Goal: Task Accomplishment & Management: Use online tool/utility

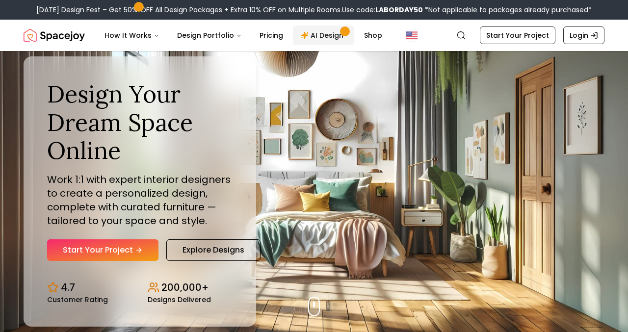
click at [332, 39] on link "AI Design" at bounding box center [323, 36] width 61 height 20
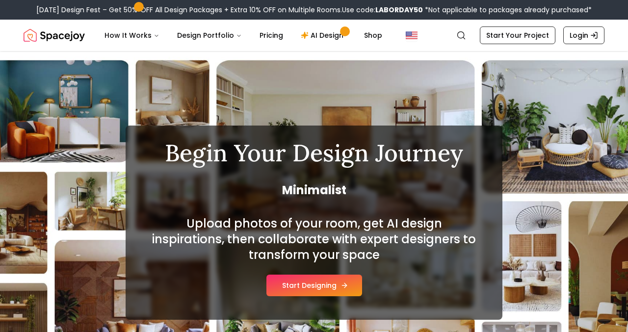
click at [316, 287] on button "Start Designing" at bounding box center [314, 286] width 96 height 22
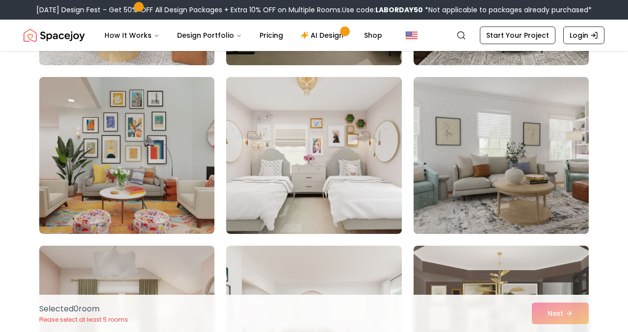
scroll to position [1071, 0]
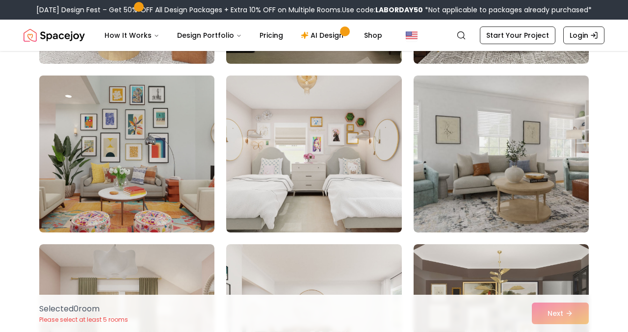
click at [188, 181] on img at bounding box center [127, 154] width 184 height 165
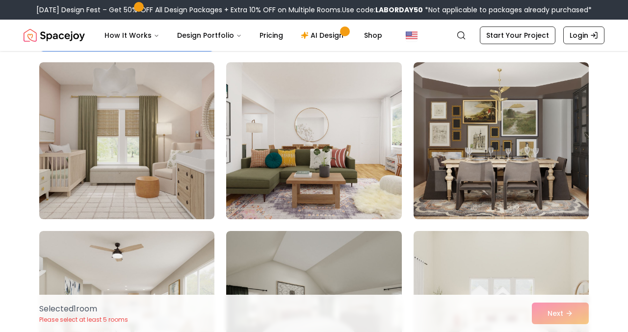
scroll to position [1254, 0]
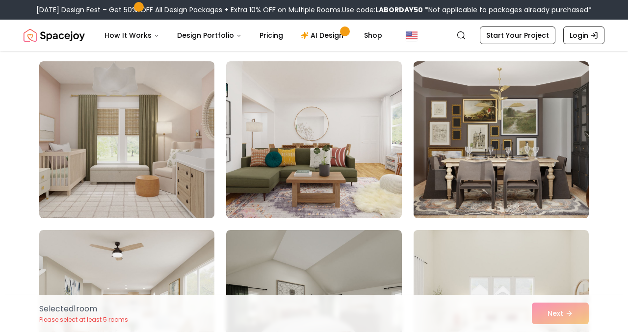
click at [187, 181] on img at bounding box center [126, 139] width 175 height 157
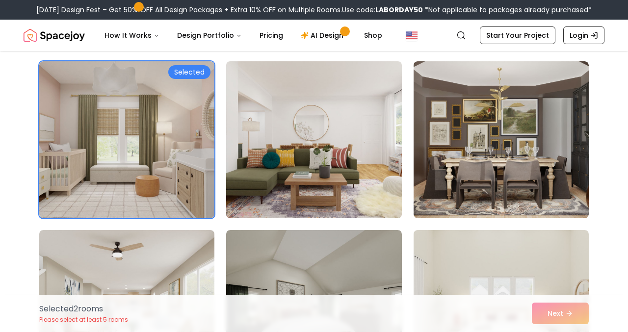
click at [297, 171] on img at bounding box center [314, 139] width 184 height 165
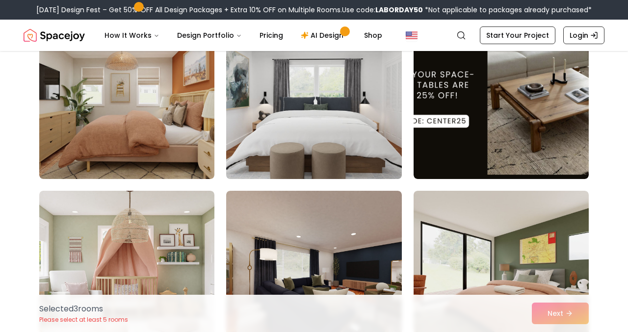
scroll to position [2438, 0]
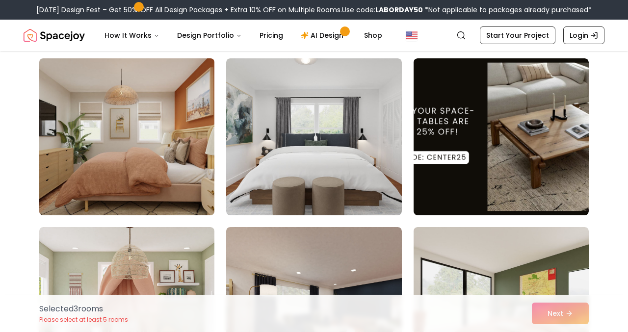
click at [148, 171] on img at bounding box center [127, 136] width 184 height 165
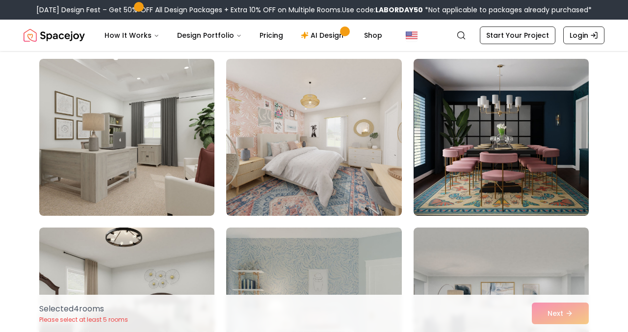
scroll to position [3287, 0]
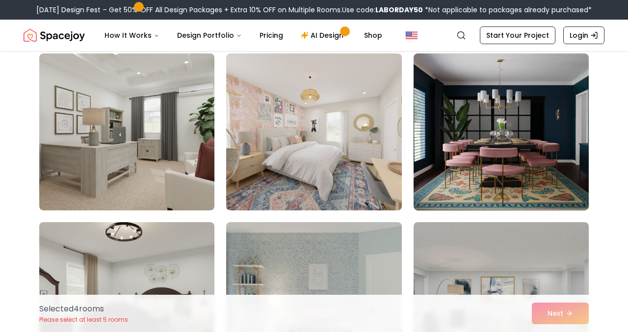
click at [309, 174] on img at bounding box center [313, 131] width 175 height 157
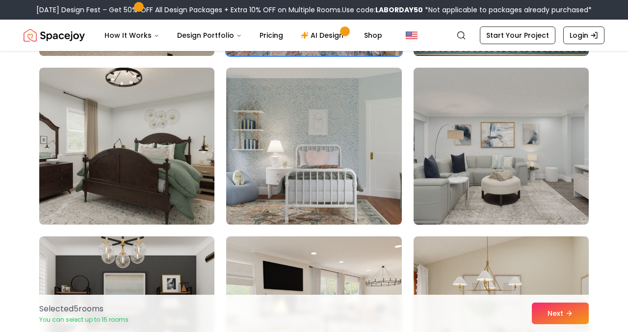
click at [309, 174] on img at bounding box center [313, 146] width 175 height 157
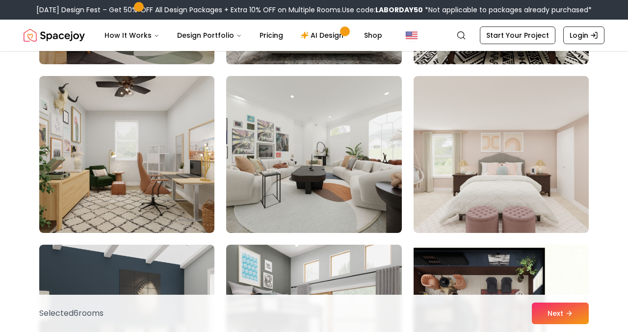
scroll to position [4950, 0]
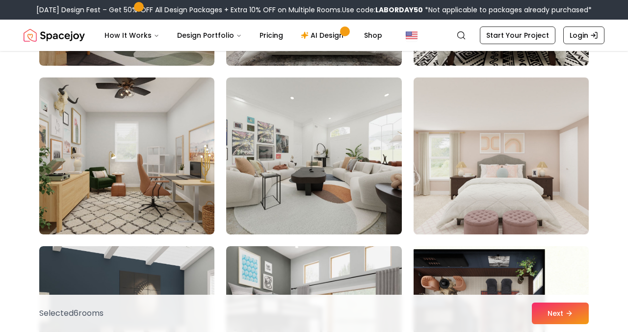
click at [529, 156] on img at bounding box center [501, 156] width 184 height 165
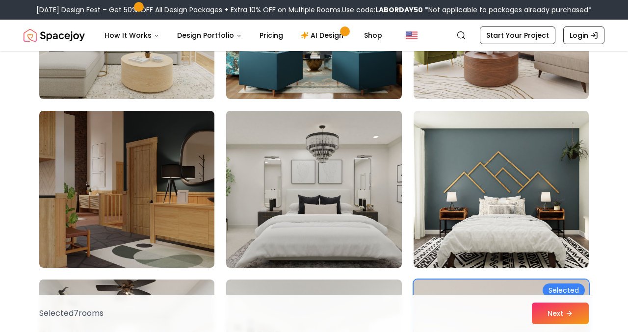
scroll to position [4751, 0]
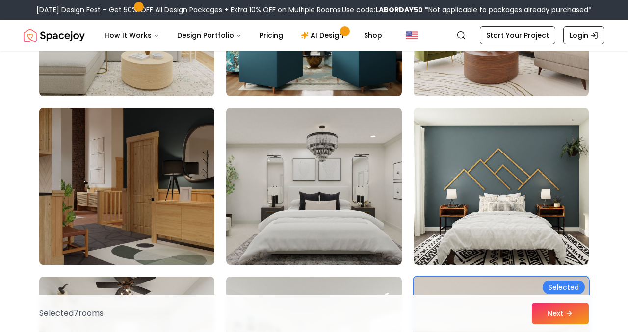
click at [175, 177] on img at bounding box center [127, 186] width 184 height 165
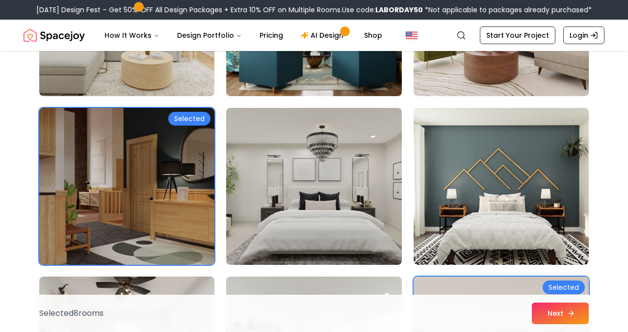
click at [550, 312] on button "Next" at bounding box center [560, 314] width 57 height 22
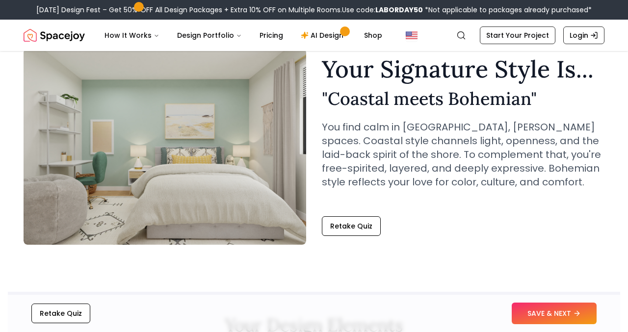
scroll to position [58, 0]
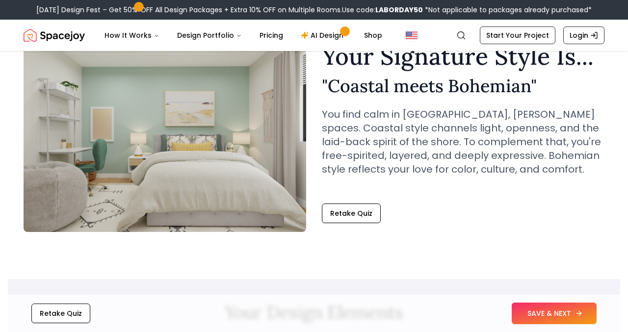
click at [554, 311] on button "SAVE & NEXT" at bounding box center [554, 314] width 85 height 22
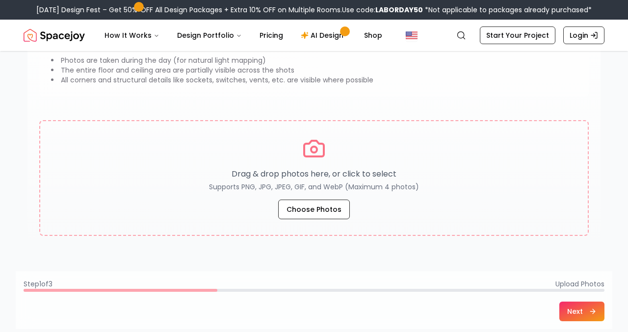
scroll to position [135, 0]
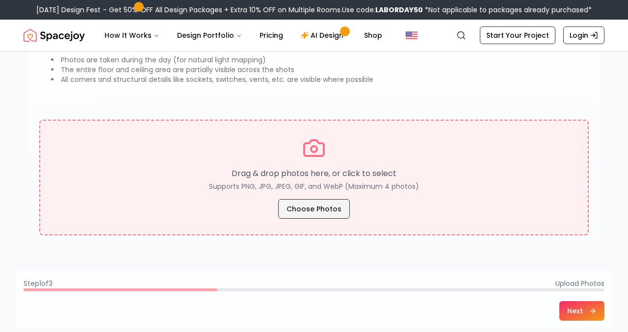
click at [314, 212] on button "Choose Photos" at bounding box center [314, 209] width 72 height 20
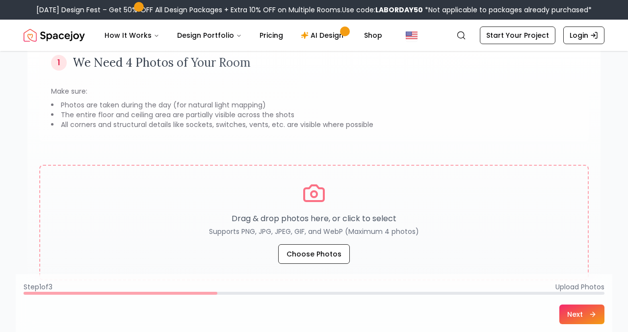
scroll to position [84, 0]
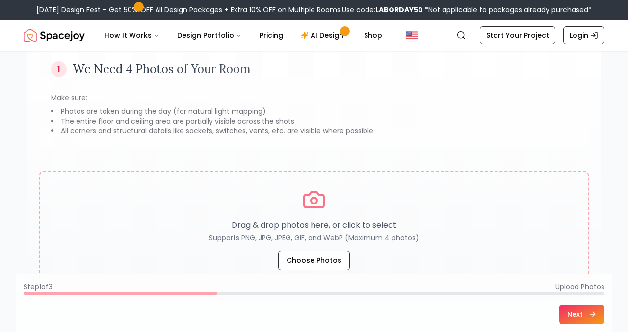
click at [149, 114] on li "Photos are taken during the day (for natural light mapping)" at bounding box center [314, 111] width 526 height 10
click at [157, 119] on li "The entire floor and ceiling area are partially visible across the shots" at bounding box center [314, 121] width 526 height 10
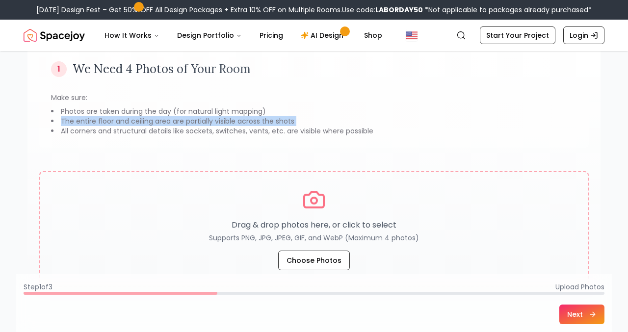
click at [157, 119] on li "The entire floor and ceiling area are partially visible across the shots" at bounding box center [314, 121] width 526 height 10
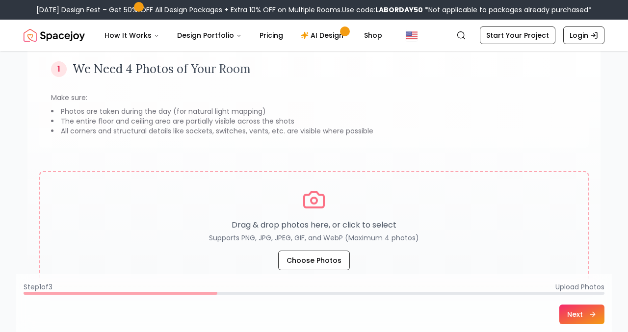
click at [155, 127] on li "All corners and structural details like sockets, switches, vents, etc. are visi…" at bounding box center [314, 131] width 526 height 10
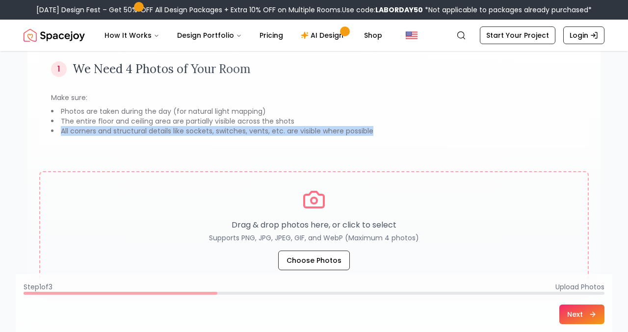
click at [155, 127] on li "All corners and structural details like sockets, switches, vents, etc. are visi…" at bounding box center [314, 131] width 526 height 10
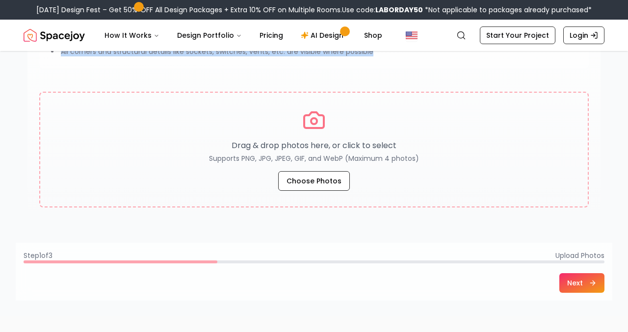
scroll to position [164, 0]
click at [570, 291] on button "Next" at bounding box center [581, 283] width 45 height 20
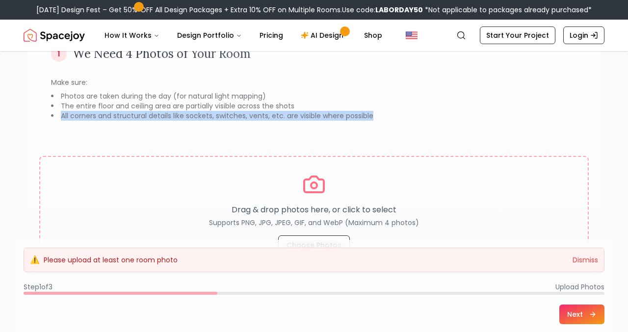
scroll to position [92, 0]
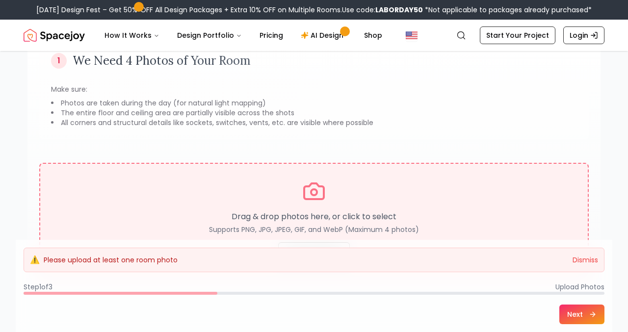
click at [514, 205] on div "Drag & drop photos here, or click to select Supports PNG, JPG, JPEG, GIF, and W…" at bounding box center [314, 221] width 516 height 82
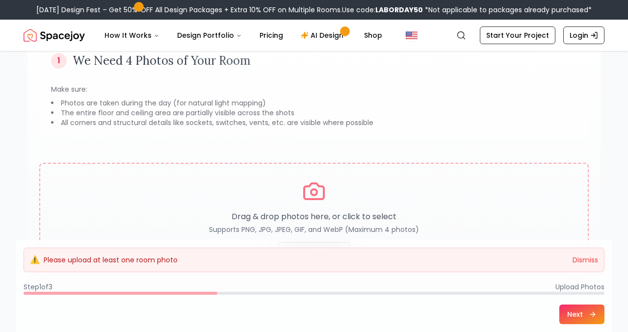
click at [443, 114] on li "The entire floor and ceiling area are partially visible across the shots" at bounding box center [314, 113] width 526 height 10
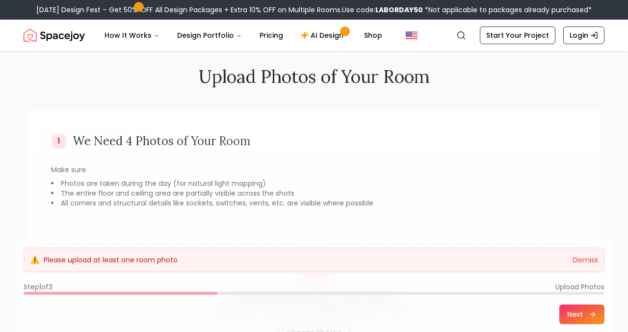
scroll to position [0, 0]
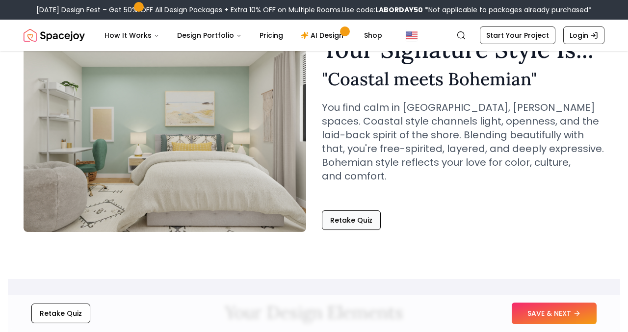
scroll to position [78, 0]
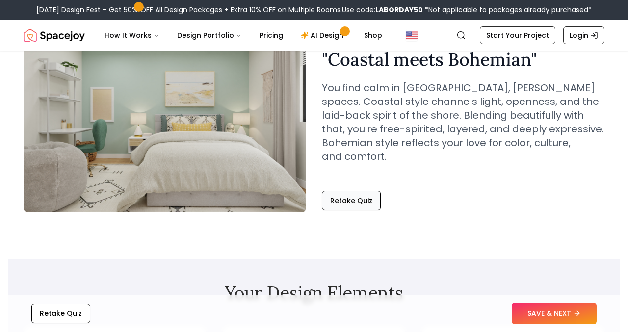
click at [363, 191] on button "Retake Quiz" at bounding box center [351, 201] width 59 height 20
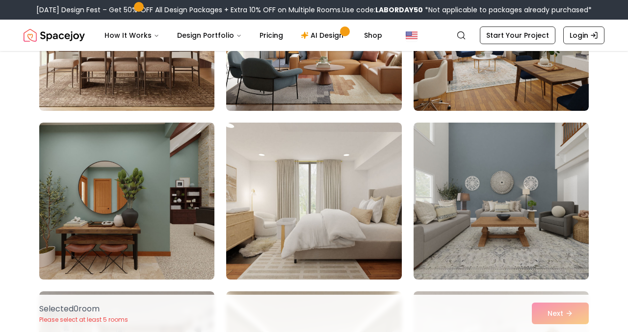
scroll to position [1193, 0]
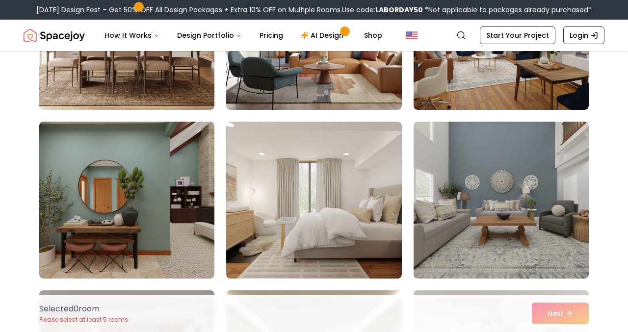
click at [155, 156] on img at bounding box center [126, 200] width 175 height 157
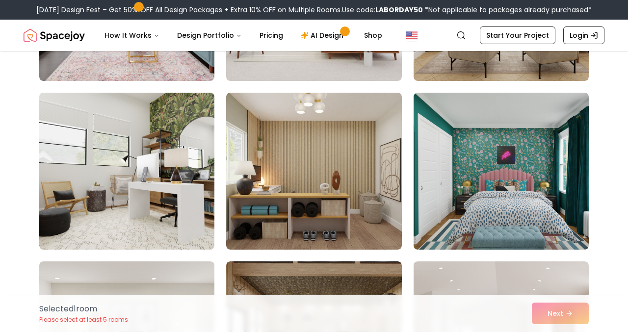
scroll to position [3079, 0]
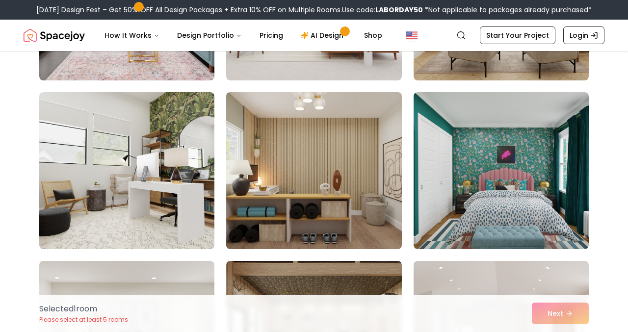
click at [281, 200] on img at bounding box center [314, 170] width 184 height 165
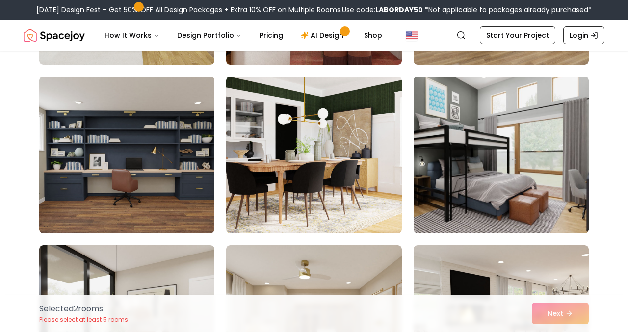
scroll to position [4610, 0]
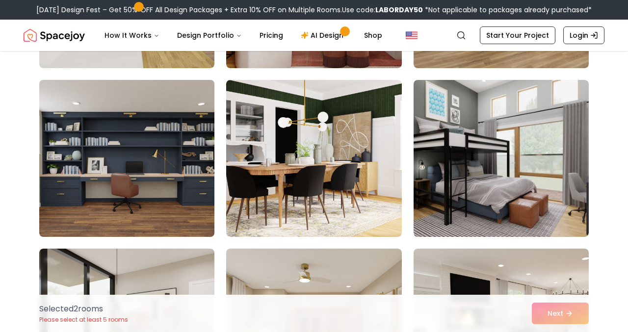
click at [186, 195] on img at bounding box center [127, 158] width 184 height 165
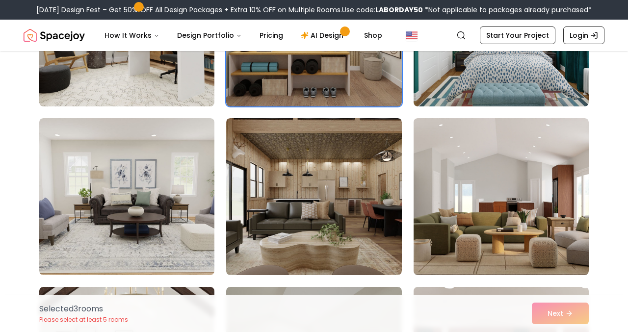
scroll to position [3223, 0]
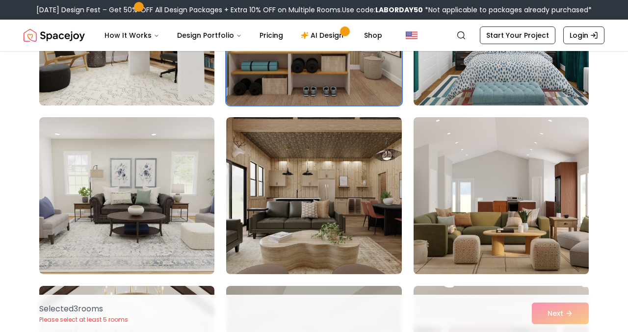
click at [449, 237] on img at bounding box center [501, 195] width 184 height 165
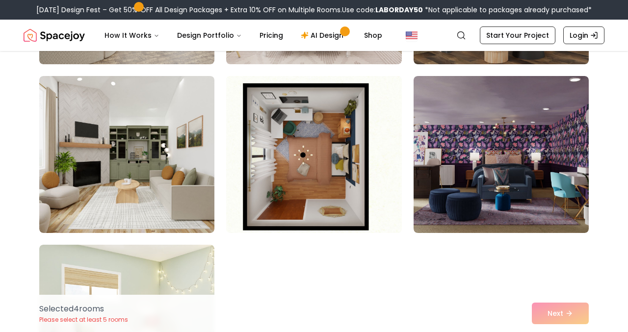
scroll to position [5427, 0]
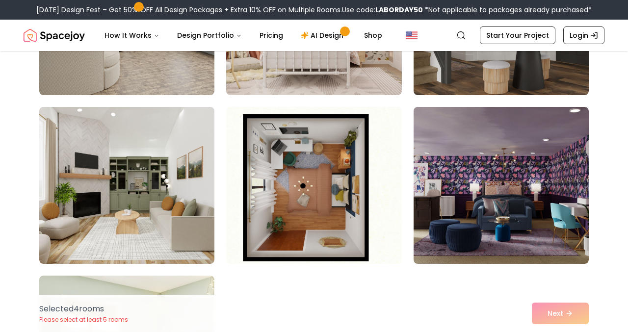
click at [286, 219] on img at bounding box center [314, 185] width 184 height 165
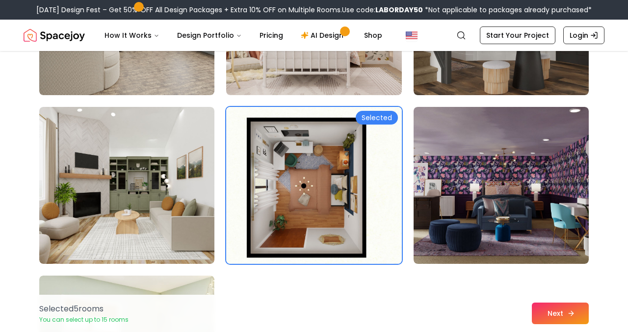
click at [558, 317] on button "Next" at bounding box center [560, 314] width 57 height 22
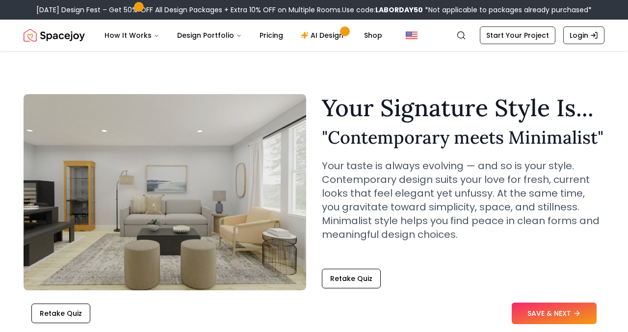
click at [244, 266] on img at bounding box center [165, 192] width 283 height 196
click at [244, 86] on section "Your Signature Style Is... " Contemporary meets Minimalist " Your taste is alwa…" at bounding box center [314, 186] width 612 height 255
